Goal: Browse casually: Explore the website without a specific task or goal

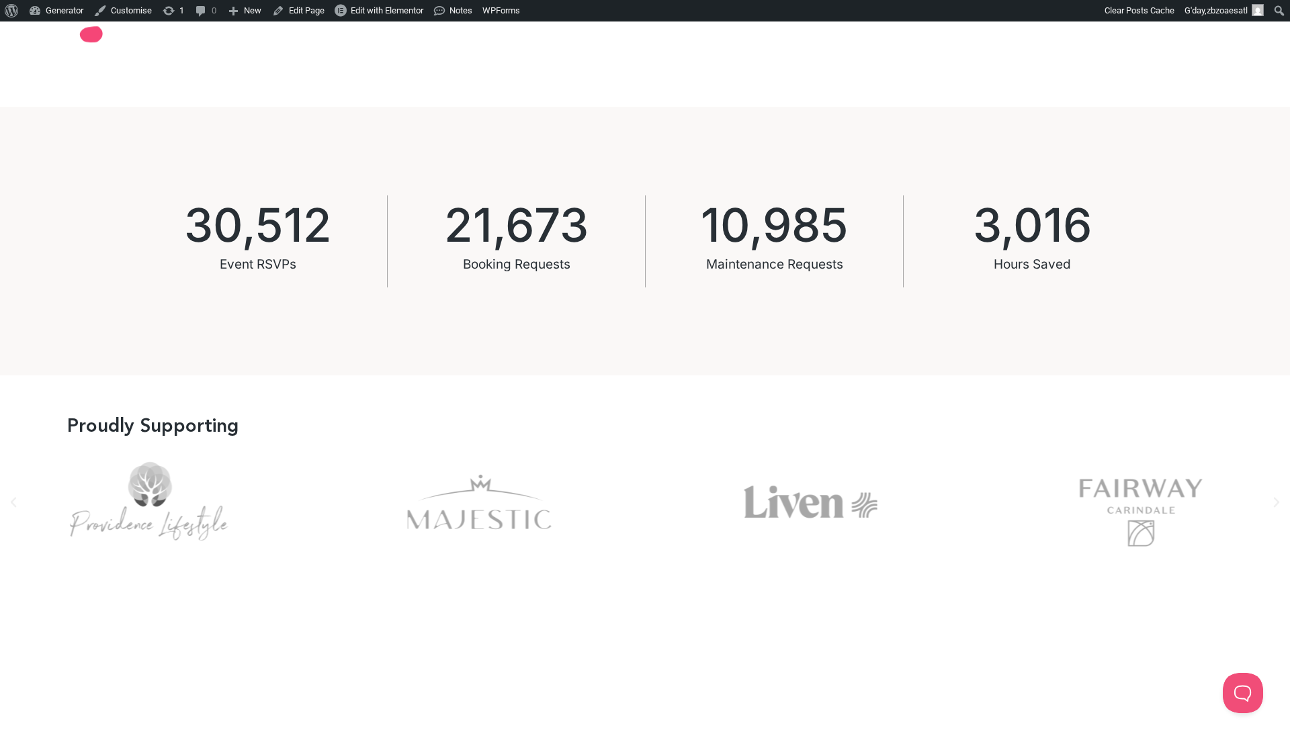
click at [1278, 503] on icon "Next slide" at bounding box center [1276, 502] width 13 height 13
click at [1276, 500] on icon "Next slide" at bounding box center [1276, 502] width 13 height 13
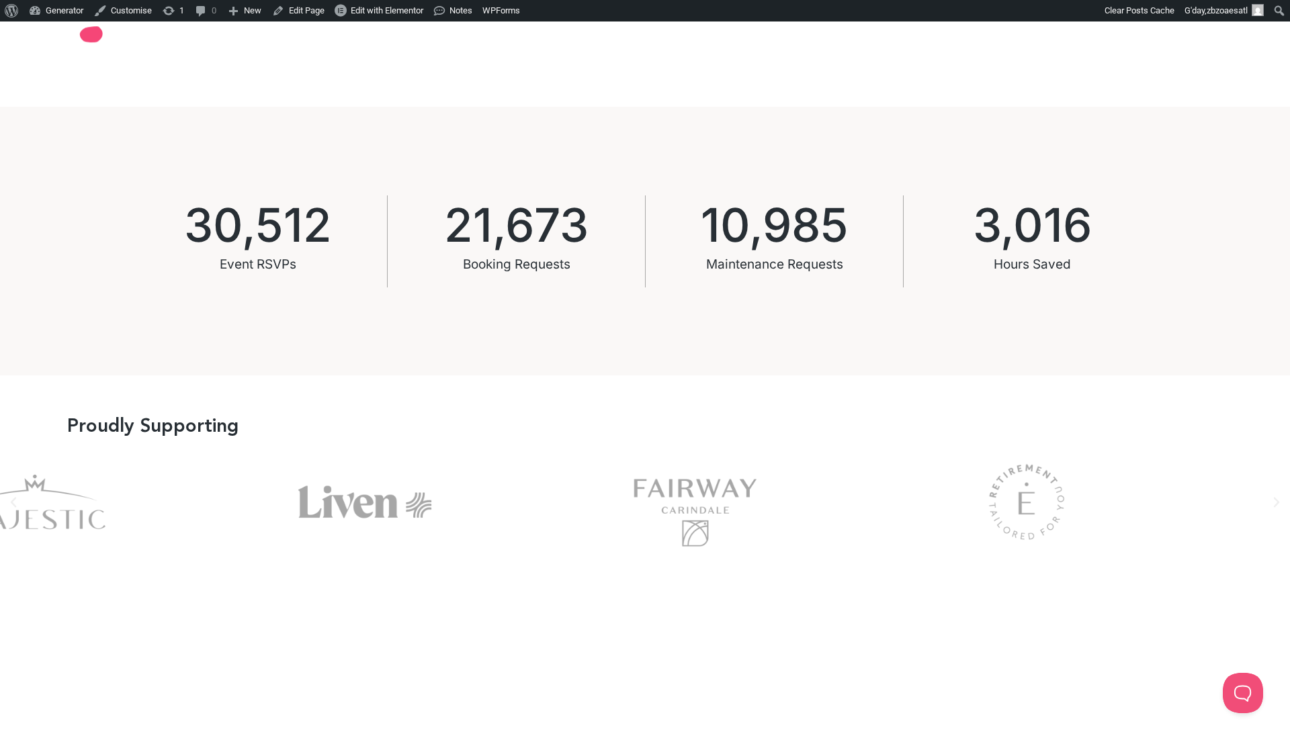
click at [878, 520] on div "Esp" at bounding box center [1027, 502] width 298 height 108
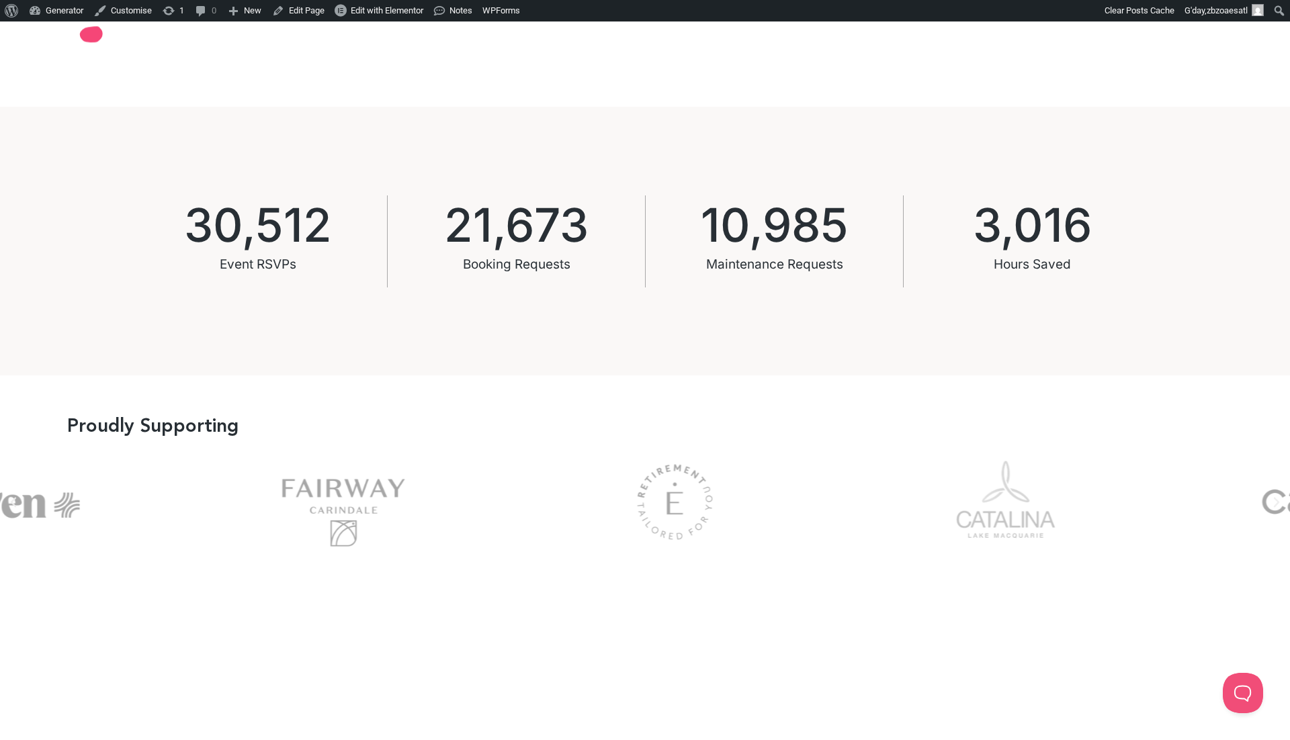
click at [856, 520] on div "Picture2" at bounding box center [1005, 502] width 298 height 108
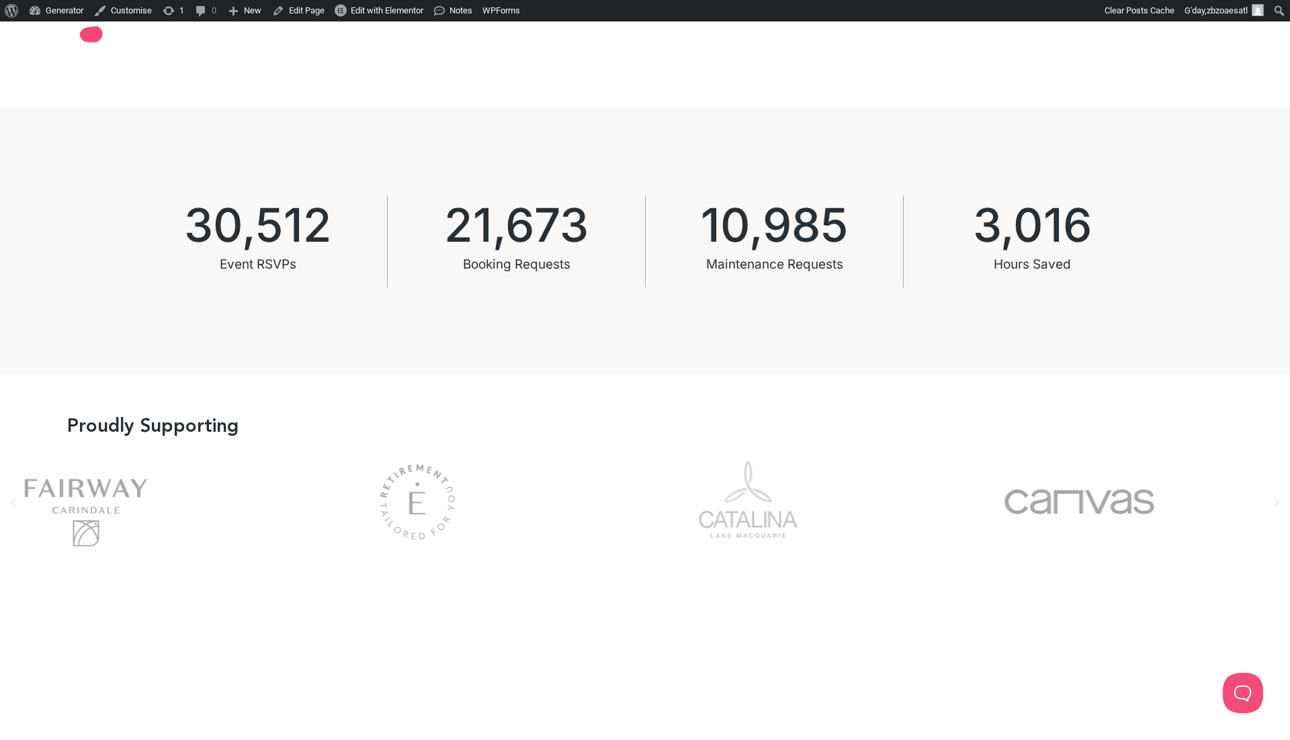
click at [930, 478] on div "Canvas" at bounding box center [1079, 502] width 298 height 108
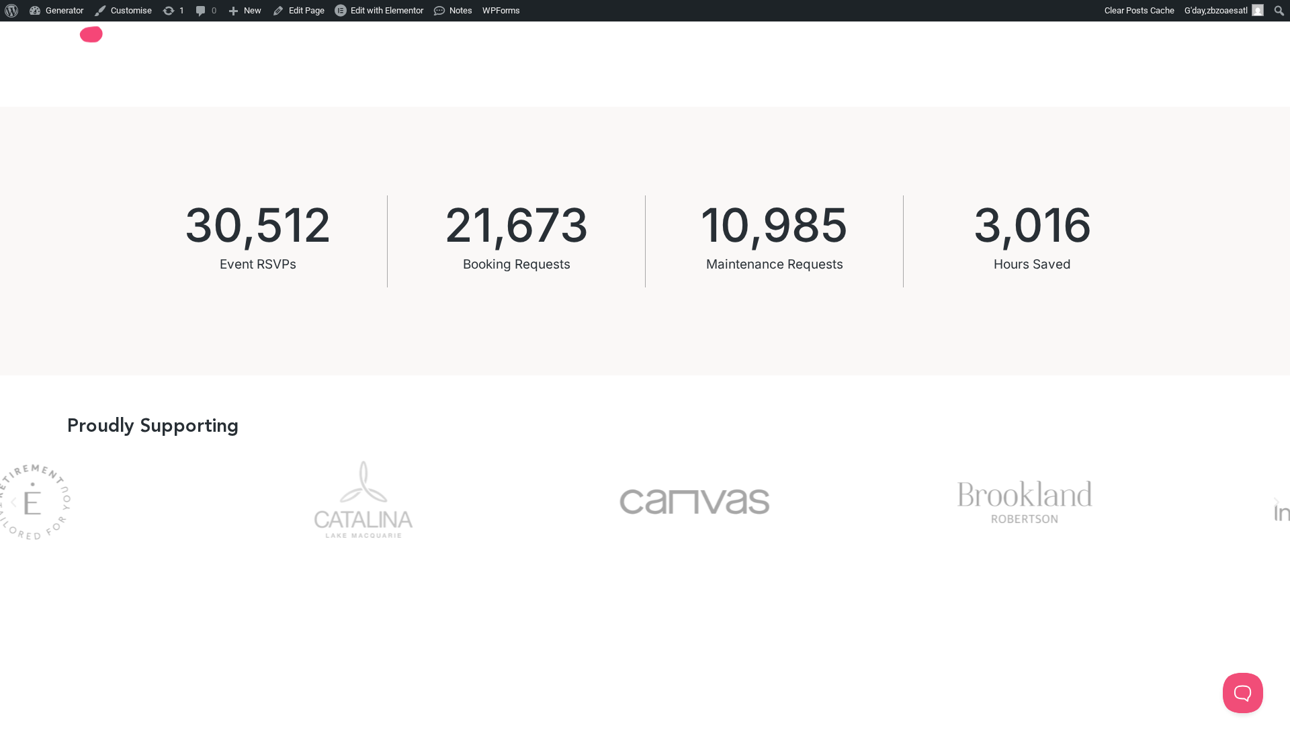
click at [877, 506] on div "Brookland" at bounding box center [1026, 502] width 298 height 108
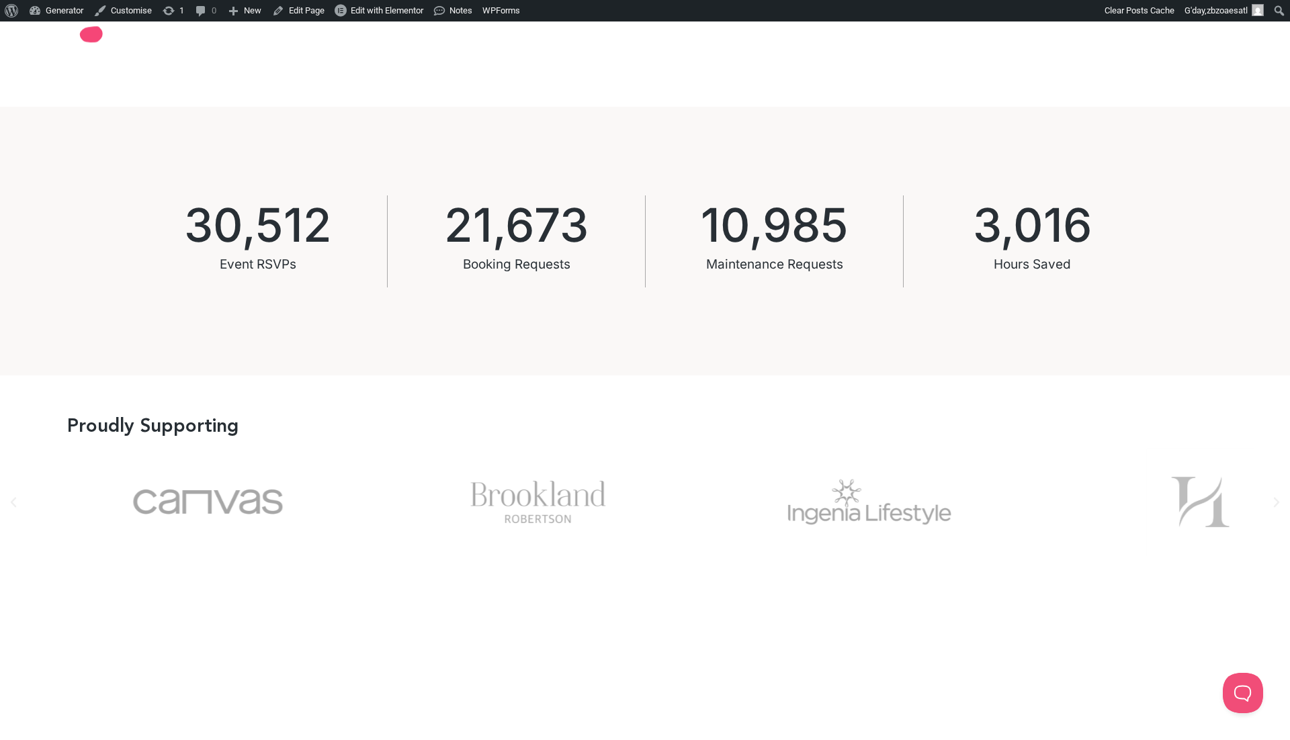
click at [721, 487] on div "Ingenia" at bounding box center [870, 502] width 298 height 108
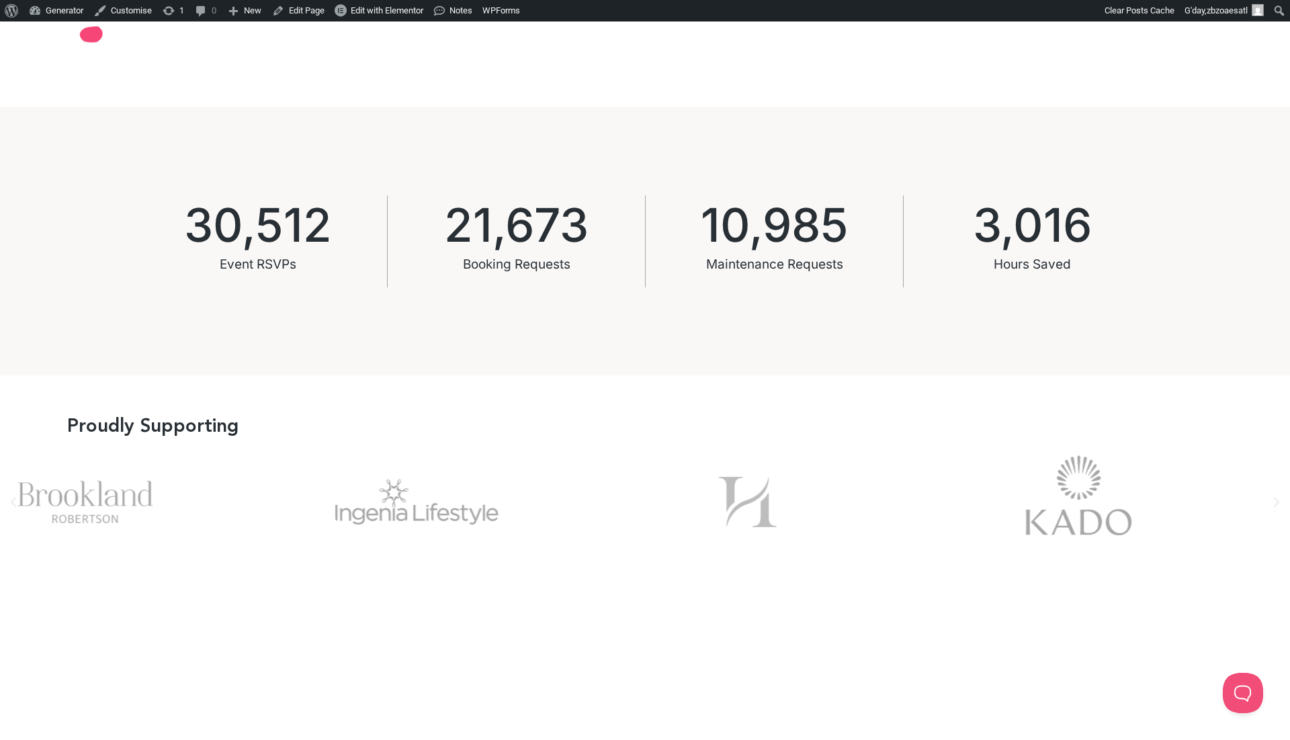
click at [599, 511] on div "Picture1" at bounding box center [748, 502] width 298 height 108
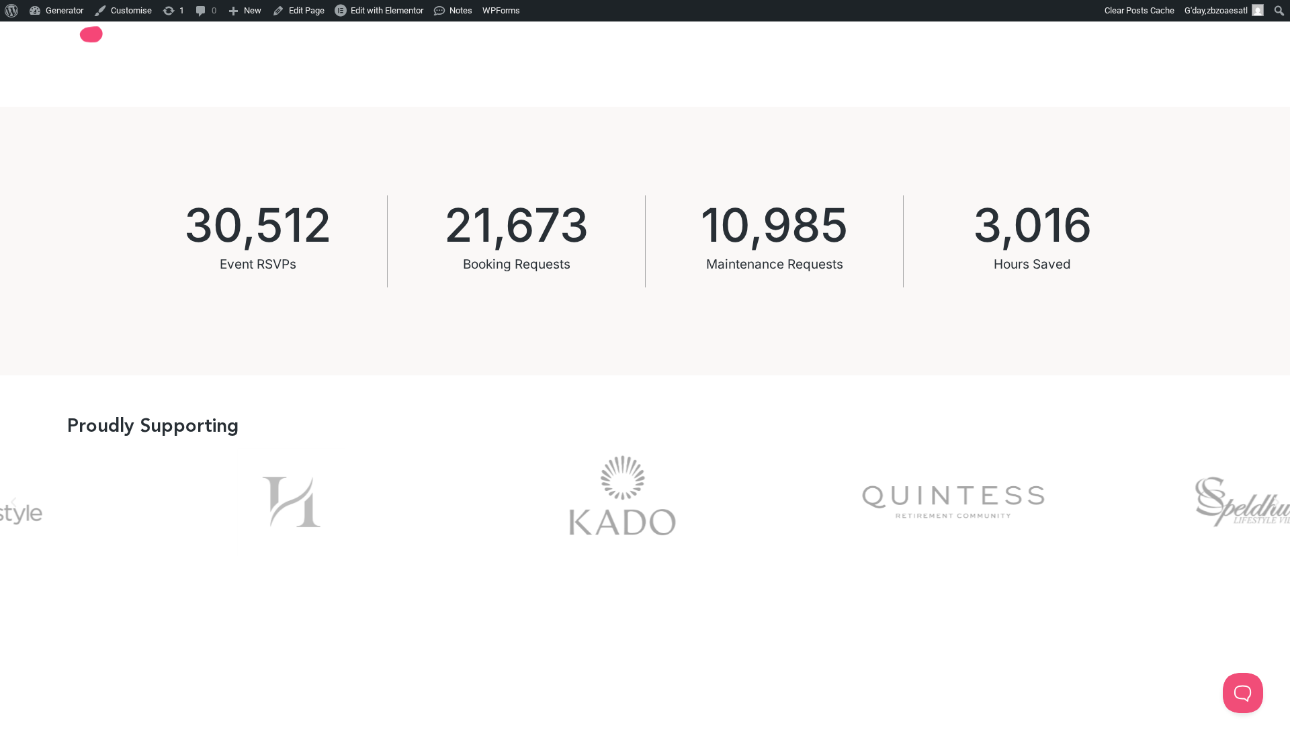
click at [500, 499] on div "kado-logo" at bounding box center [623, 502] width 298 height 108
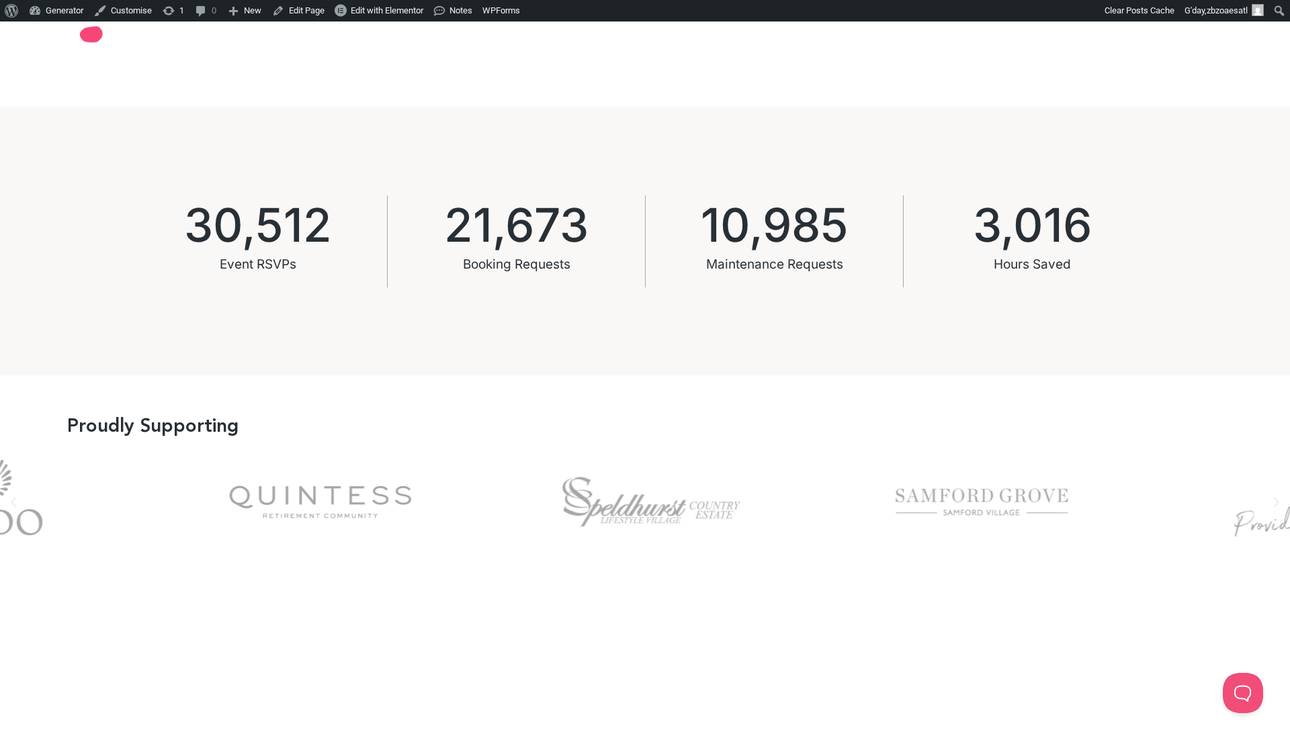
click at [515, 485] on div "speld-logo" at bounding box center [651, 502] width 298 height 108
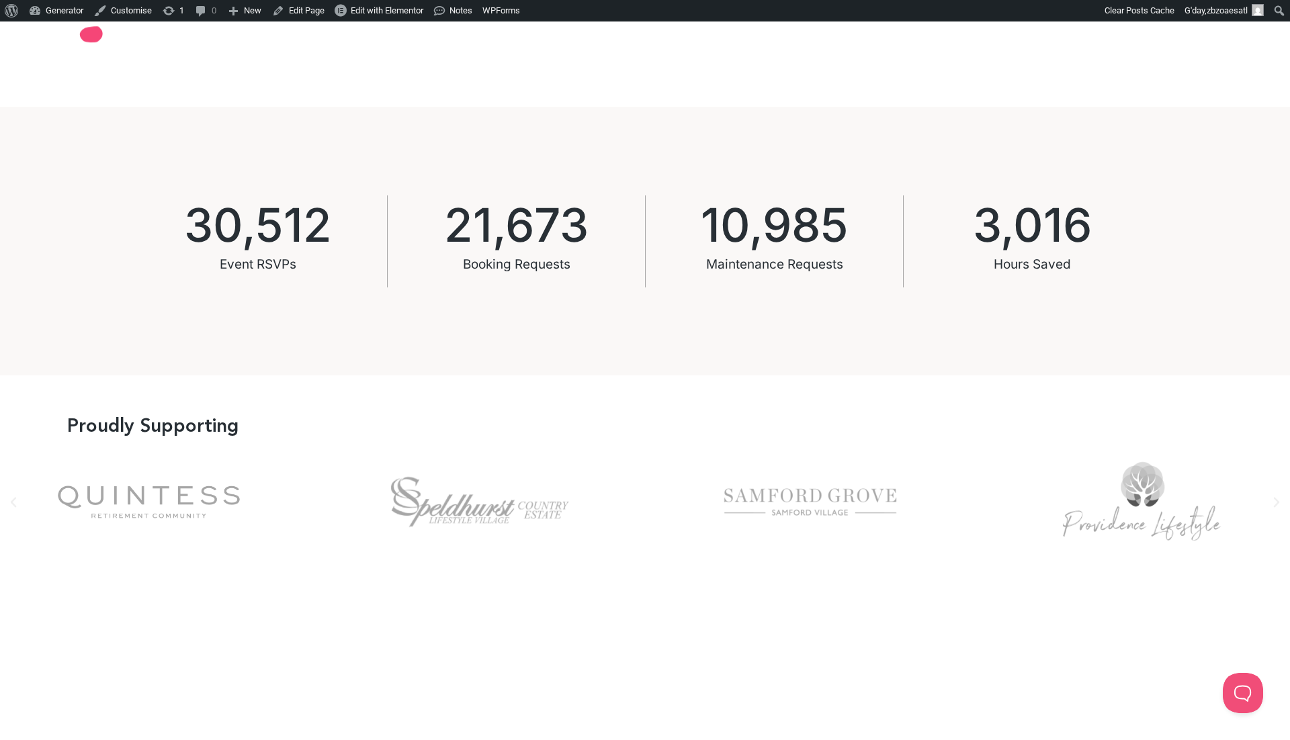
click at [662, 500] on div "Samford Grove" at bounding box center [811, 502] width 298 height 108
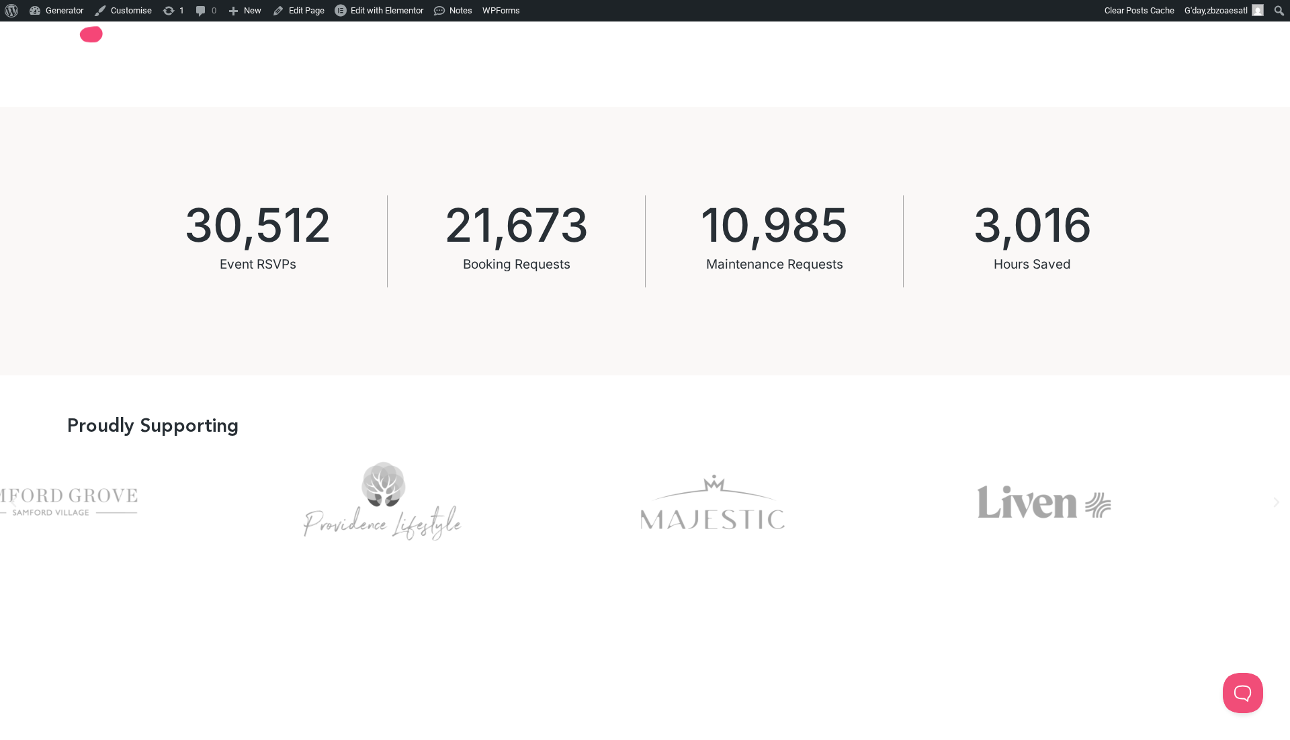
click at [564, 449] on div "Majestic" at bounding box center [713, 502] width 298 height 108
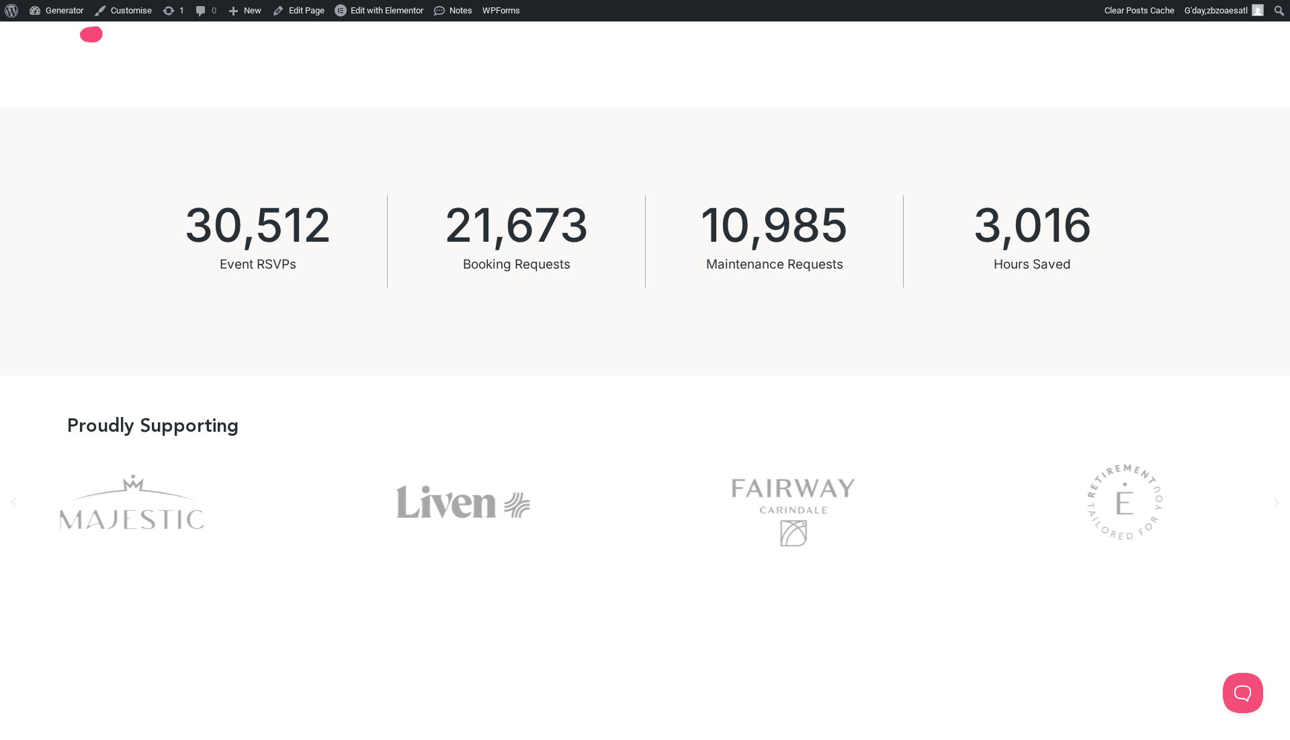
click at [645, 490] on div "Fairway" at bounding box center [794, 502] width 298 height 108
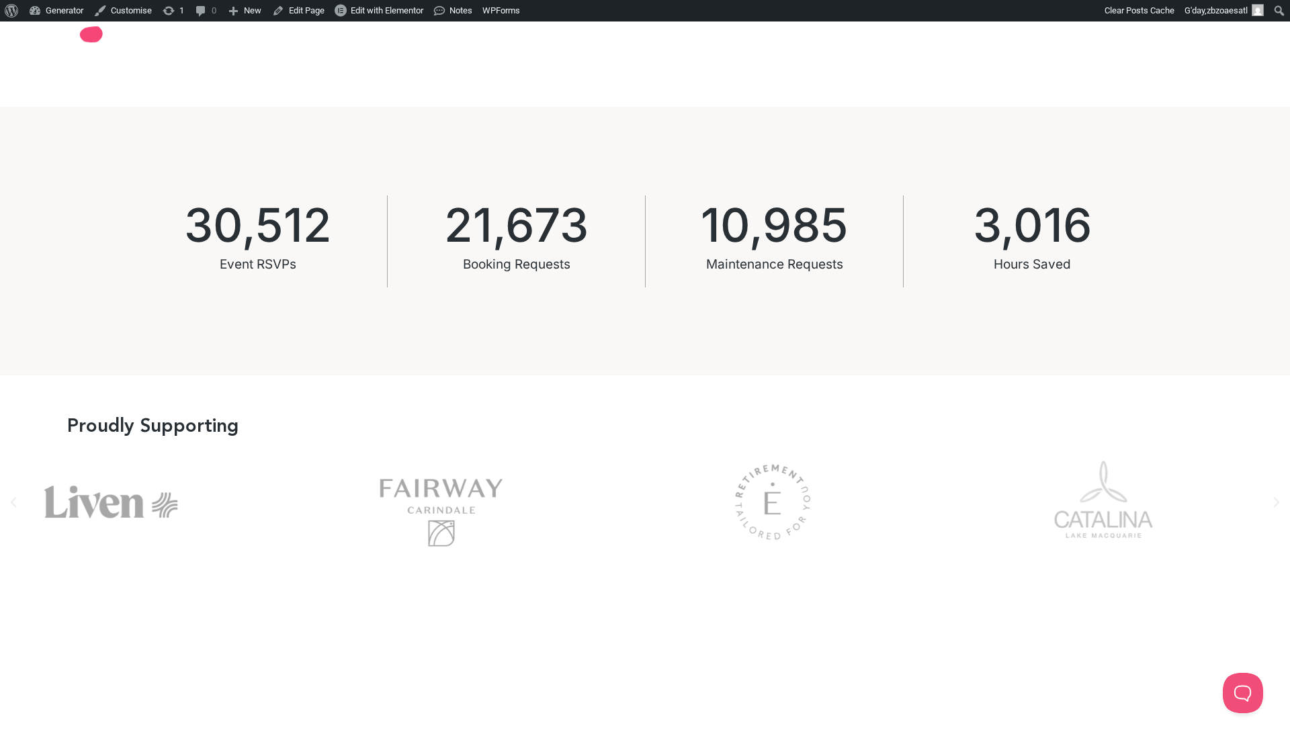
click at [624, 504] on div "Esp" at bounding box center [773, 502] width 298 height 108
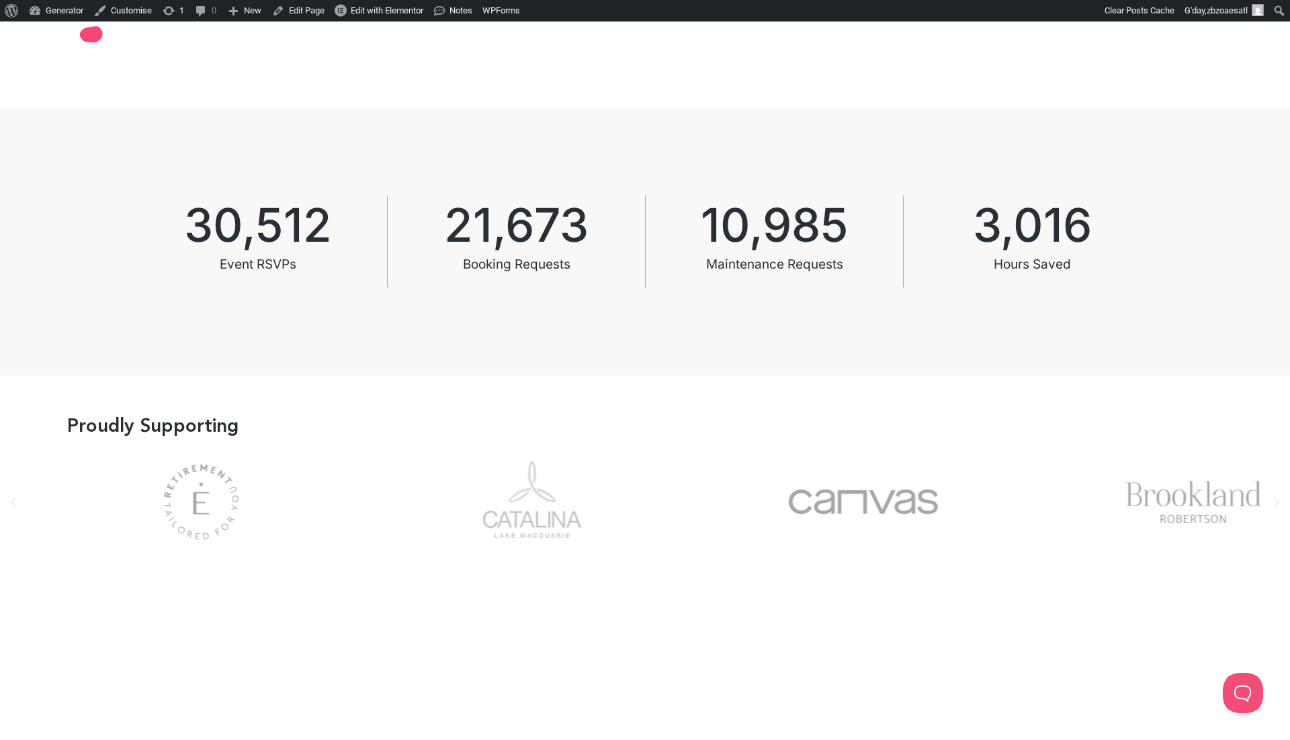
click at [433, 512] on div "Picture2" at bounding box center [533, 502] width 298 height 108
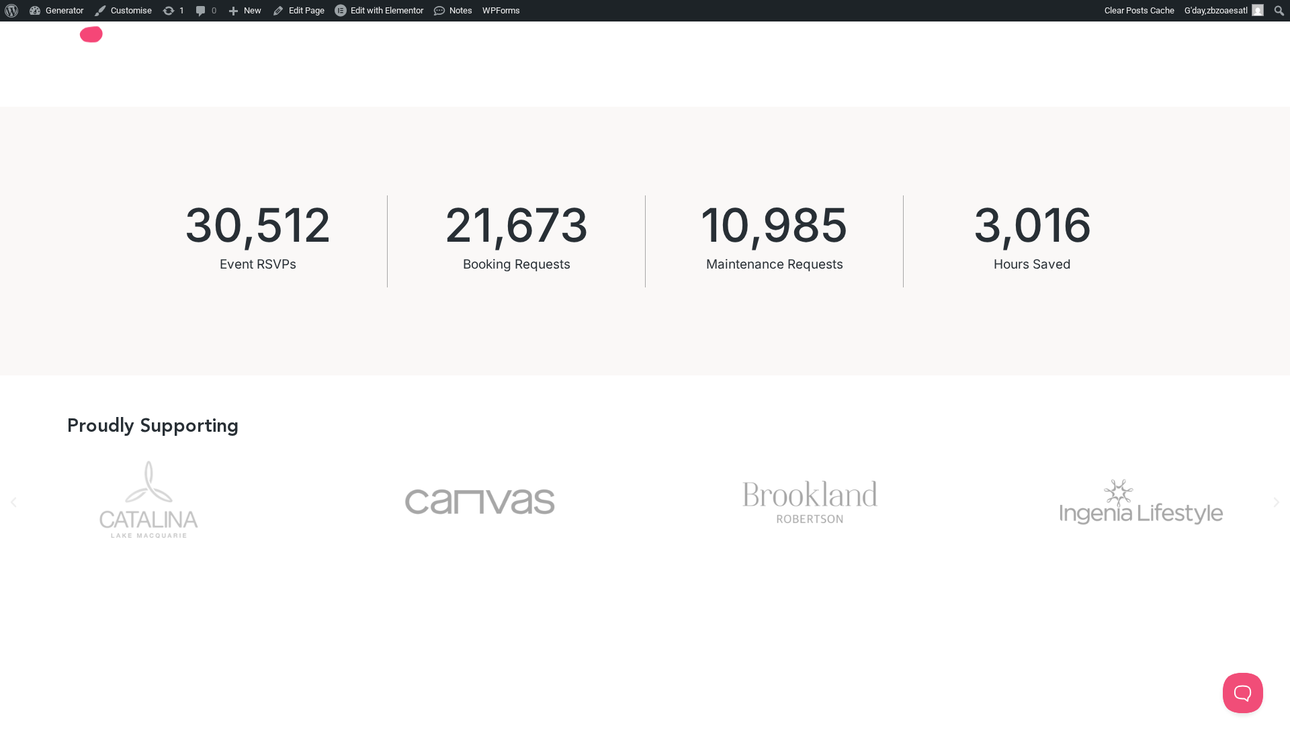
click at [423, 509] on div "Canvas" at bounding box center [480, 502] width 298 height 108
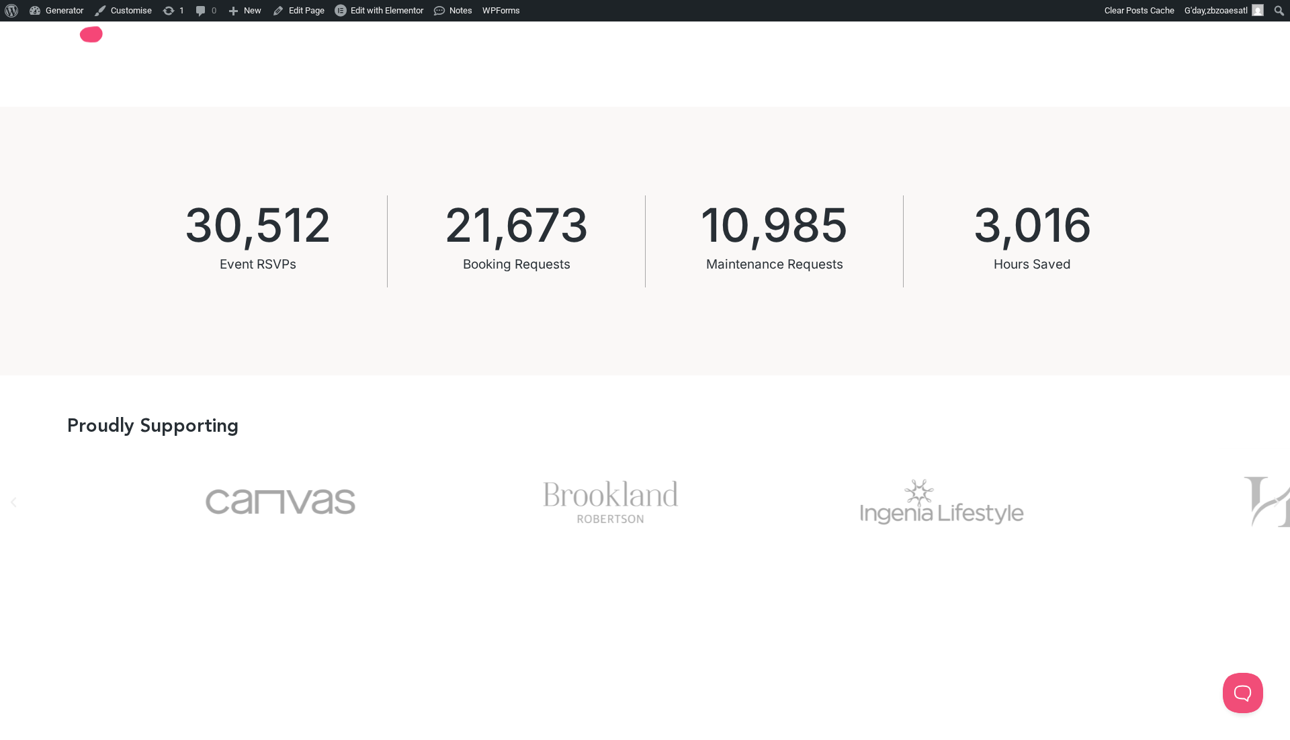
click at [462, 497] on div "Brookland" at bounding box center [611, 502] width 298 height 108
